Goal: Information Seeking & Learning: Learn about a topic

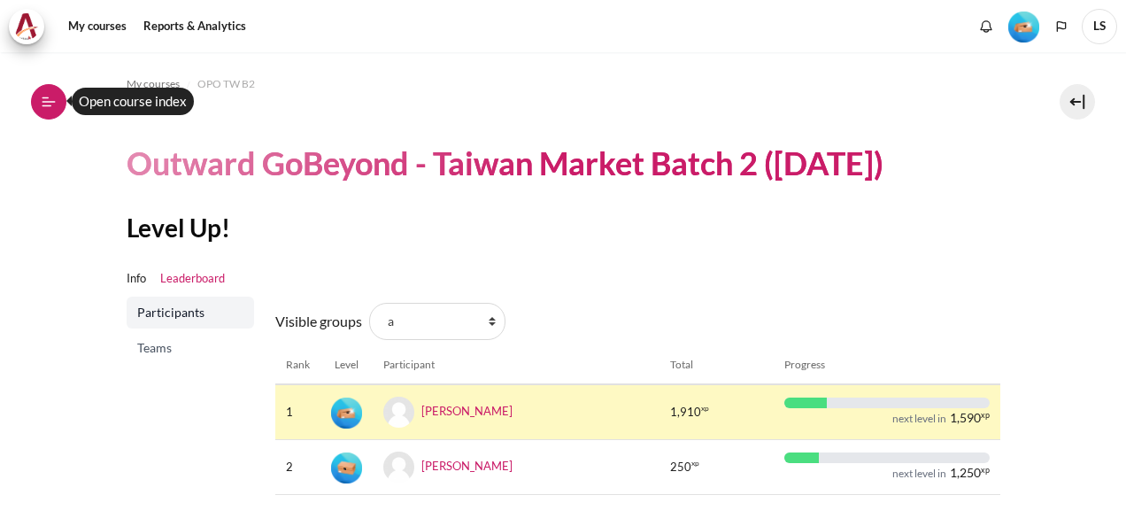
click at [47, 110] on button "Open course index" at bounding box center [48, 101] width 35 height 35
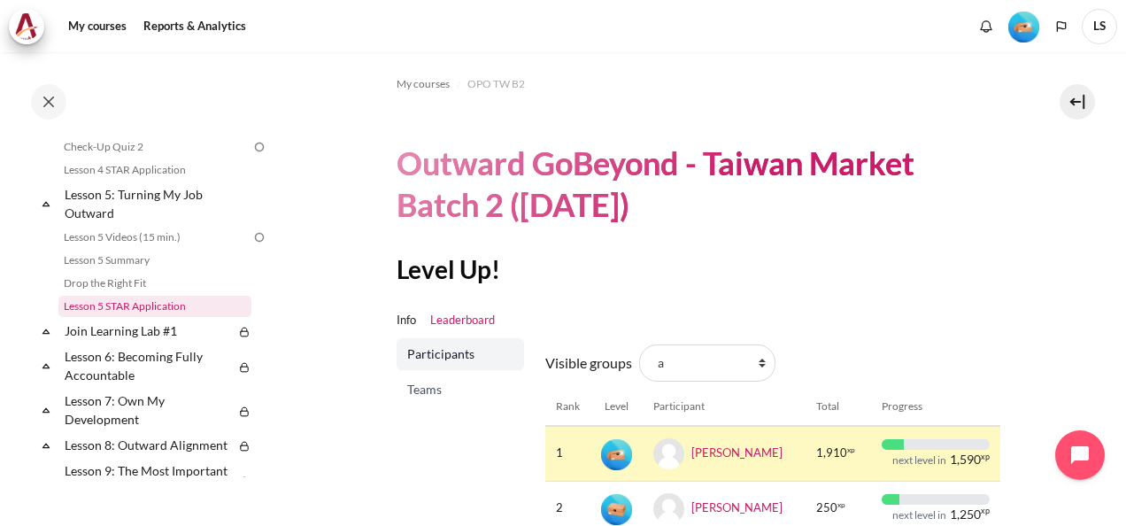
scroll to position [796, 0]
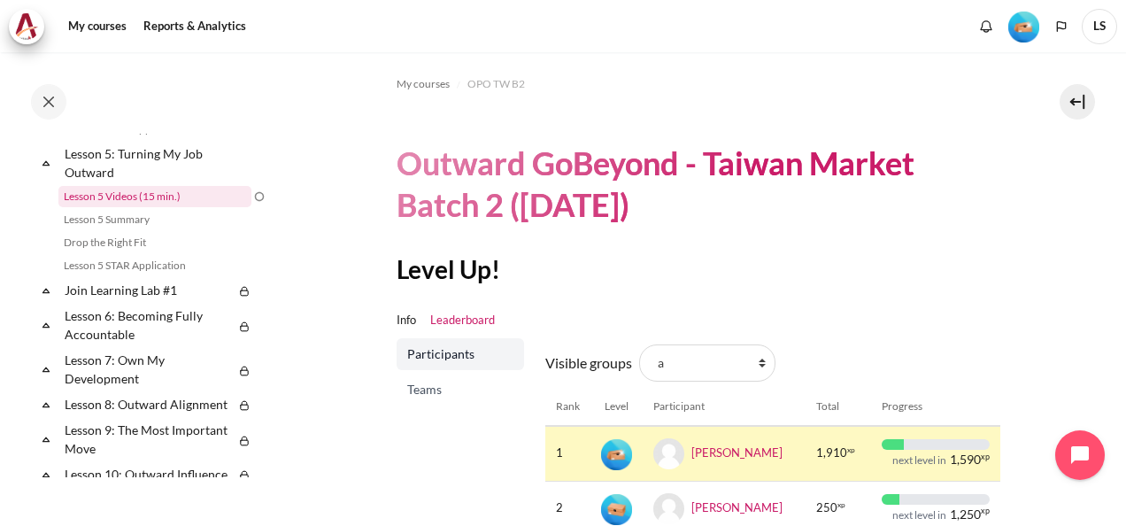
click at [157, 207] on link "Lesson 5 Videos (15 min.)" at bounding box center [154, 196] width 193 height 21
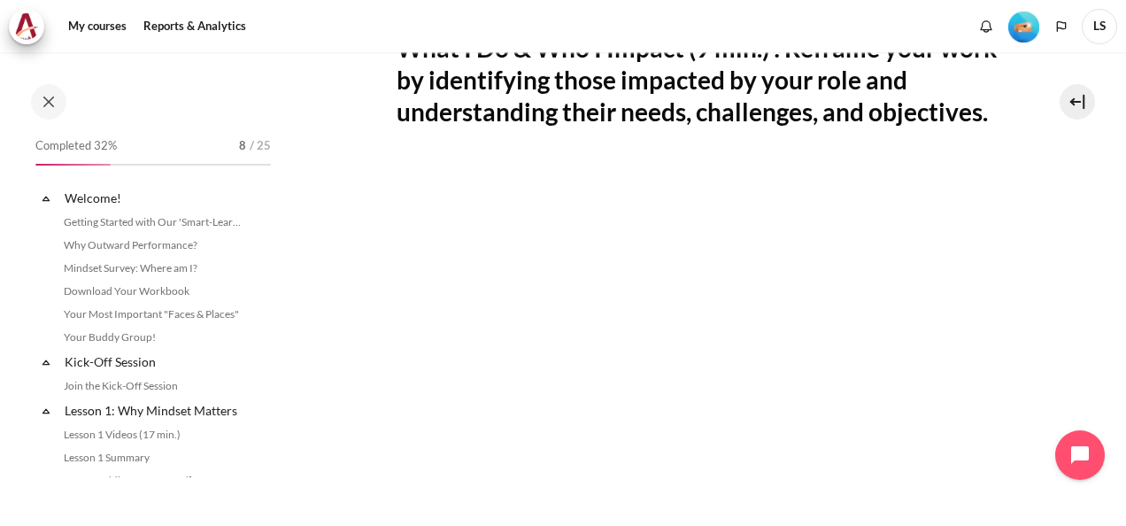
scroll to position [706, 0]
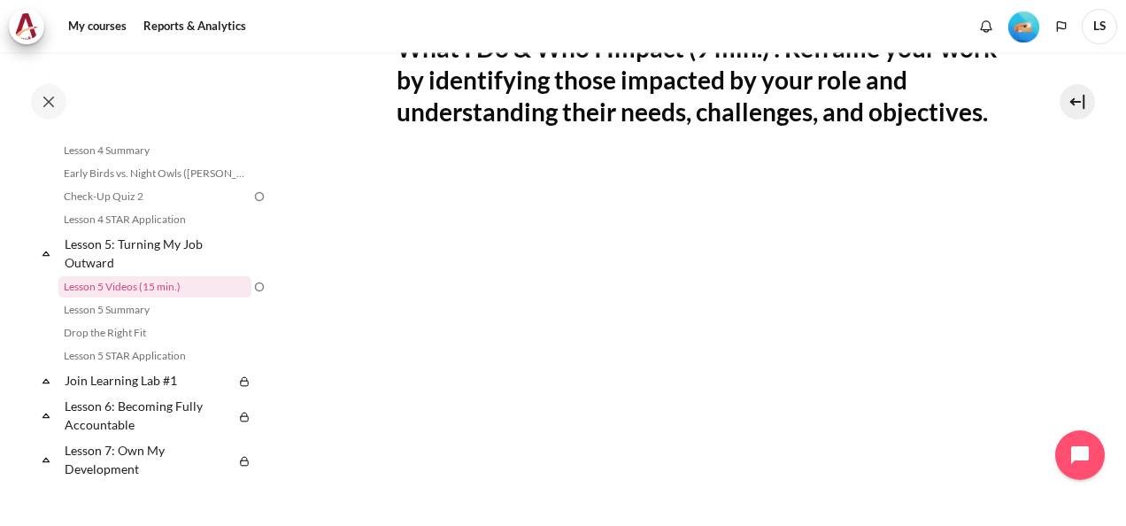
click at [331, 304] on section "My courses OPO TW B2 Lesson 5: Turning My Job Outward Lesson 5 Videos (15 min.)…" at bounding box center [697, 281] width 829 height 1166
